Goal: Navigation & Orientation: Find specific page/section

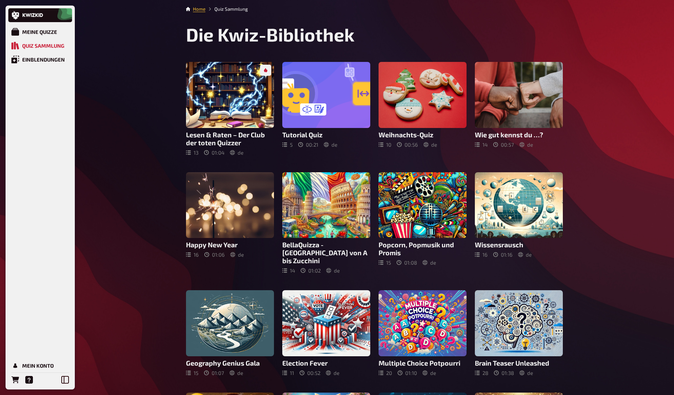
click at [145, 149] on div "Meine Quizze Quiz Sammlung Einblendungen Mein Konto Home Quiz Sammlung Die Kwiz…" at bounding box center [337, 311] width 674 height 622
click at [530, 171] on div "Meine Quizze Quiz Sammlung Einblendungen Mein Konto Home Quiz Sammlung Die Kwiz…" at bounding box center [337, 311] width 674 height 622
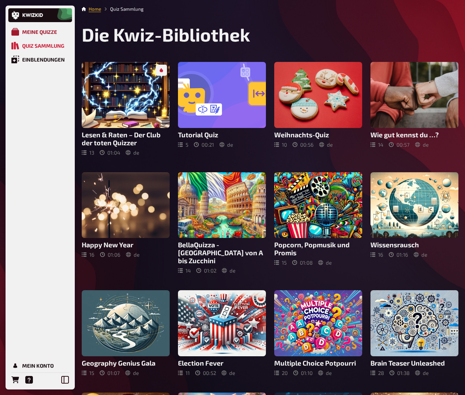
click at [30, 29] on div "Meine Quizze" at bounding box center [39, 32] width 35 height 6
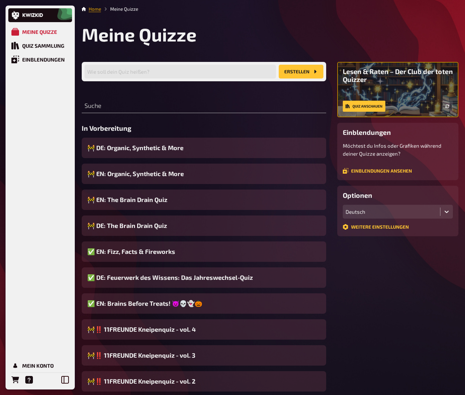
click at [92, 8] on link "Home" at bounding box center [95, 9] width 12 height 6
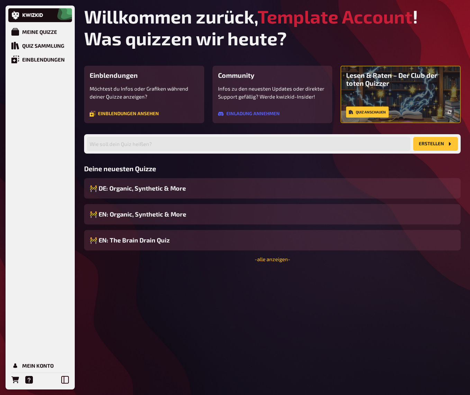
drag, startPoint x: 422, startPoint y: 332, endPoint x: 460, endPoint y: 325, distance: 38.4
click at [424, 332] on div "Willkommen zurück, Template Account ! Was quizzen wir heute? Einblendungen Möch…" at bounding box center [273, 197] width 388 height 395
click at [58, 38] on link "Meine Quizze" at bounding box center [40, 32] width 64 height 14
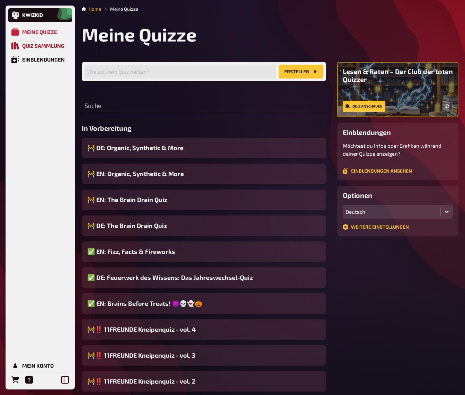
click at [54, 47] on div "Quiz Sammlung" at bounding box center [43, 46] width 42 height 6
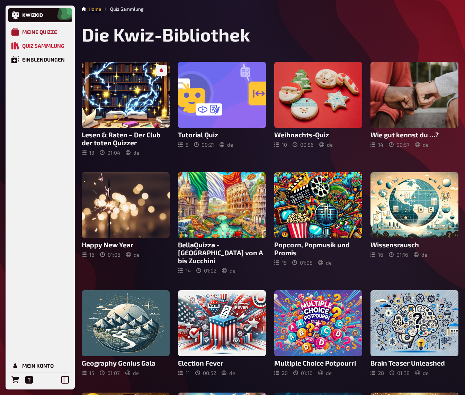
click at [44, 31] on div "Meine Quizze" at bounding box center [39, 32] width 35 height 6
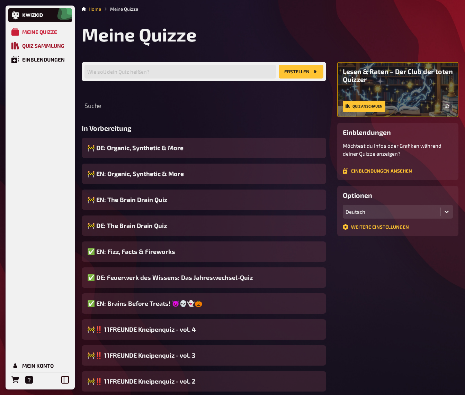
click at [39, 46] on div "Quiz Sammlung" at bounding box center [43, 46] width 42 height 6
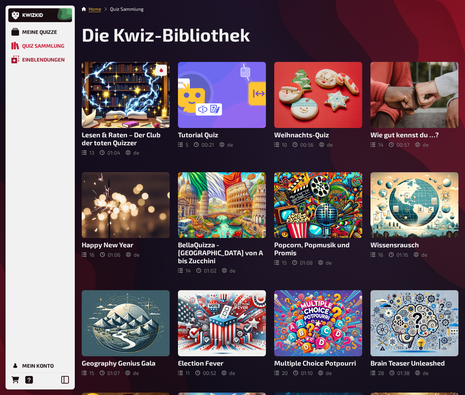
click at [51, 63] on link "Einblendungen" at bounding box center [40, 60] width 64 height 14
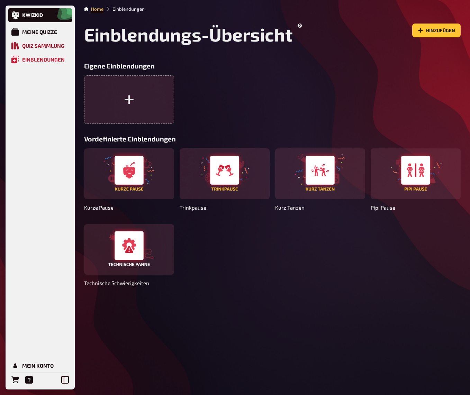
click at [50, 46] on div "Quiz Sammlung" at bounding box center [43, 46] width 42 height 6
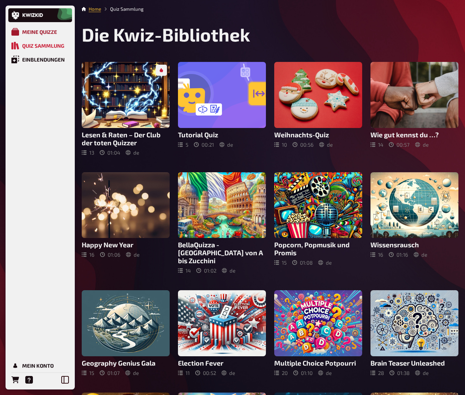
click at [44, 32] on div "Meine Quizze" at bounding box center [39, 32] width 35 height 6
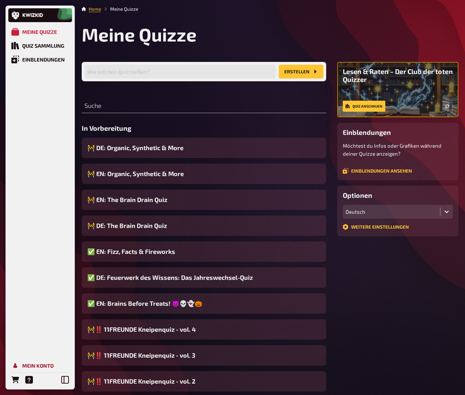
click at [35, 367] on div "Mein Konto" at bounding box center [37, 366] width 31 height 6
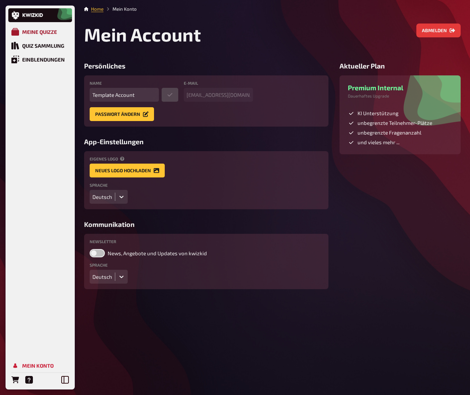
click at [35, 31] on div "Meine Quizze" at bounding box center [39, 32] width 35 height 6
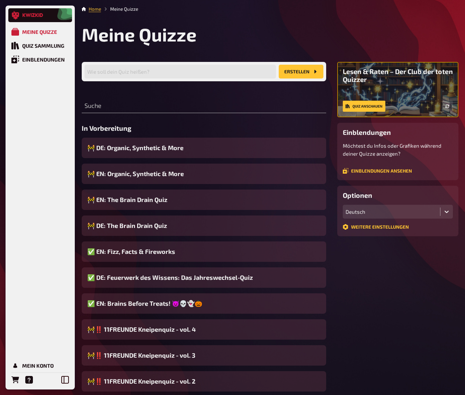
click at [39, 15] on icon at bounding box center [38, 15] width 1 height 4
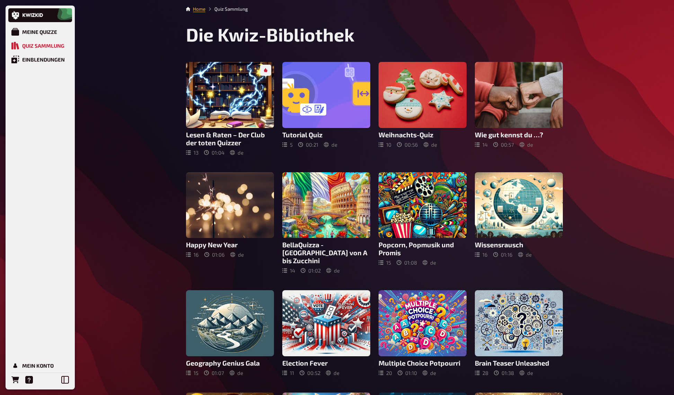
scroll to position [220, 0]
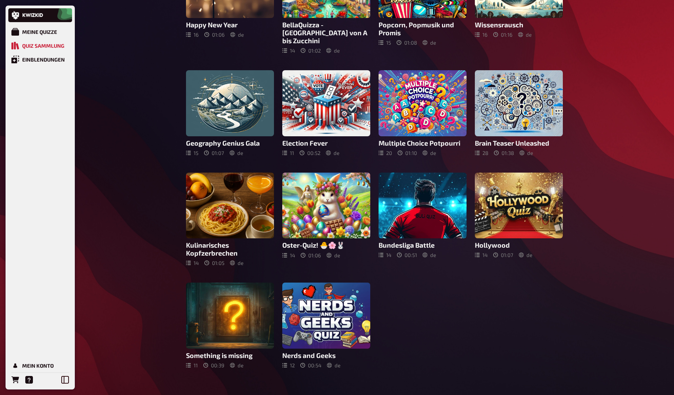
click at [529, 334] on div "Lesen & Raten – Der Club der toten Quizzer 13 01 : 04 de Tutorial Quiz 5 00 : 2…" at bounding box center [374, 105] width 377 height 527
